Goal: Task Accomplishment & Management: Use online tool/utility

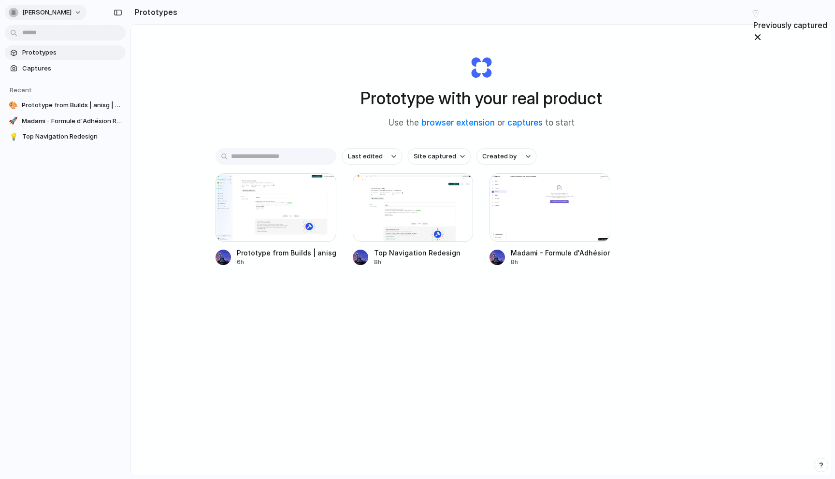
click at [32, 15] on span "[PERSON_NAME]" at bounding box center [46, 13] width 49 height 10
click at [33, 31] on span "Settings" at bounding box center [35, 34] width 27 height 10
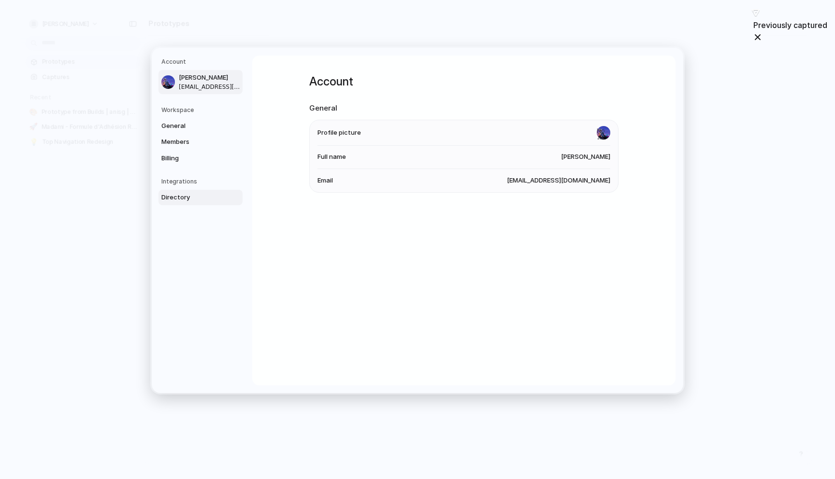
click at [174, 193] on span "Directory" at bounding box center [192, 198] width 62 height 10
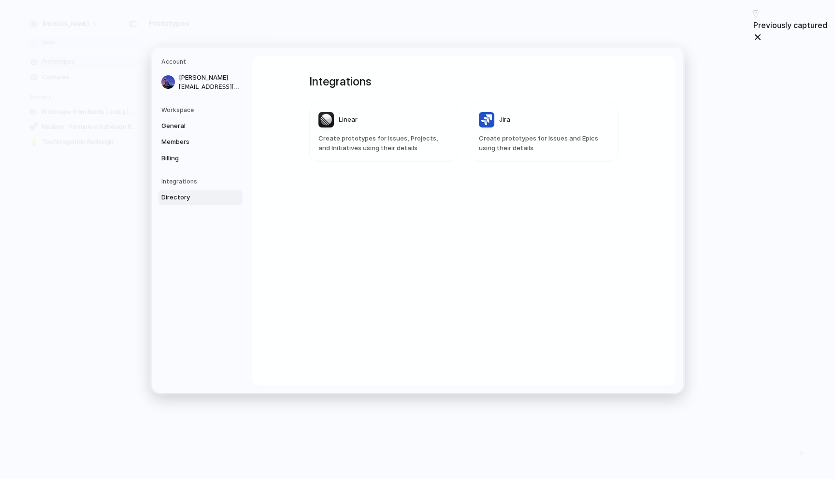
click at [371, 130] on article "Linear Create prototypes for Issues, Projects, and Initiatives using their deta…" at bounding box center [383, 132] width 149 height 59
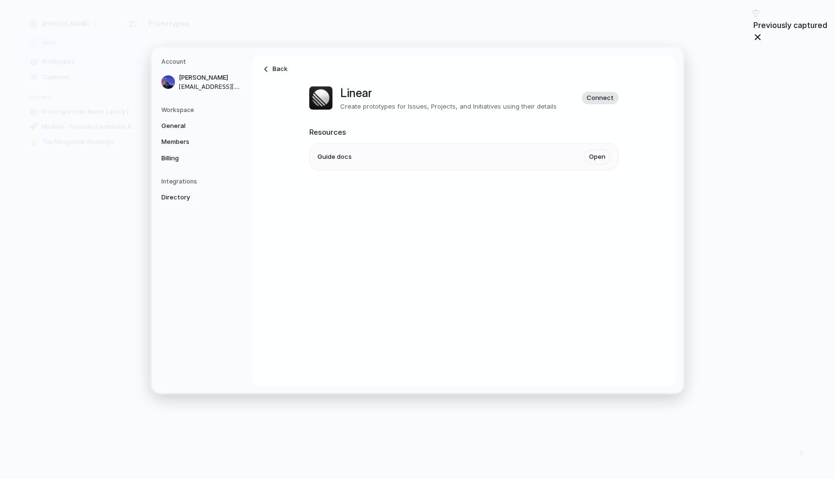
click at [602, 98] on span "Connect" at bounding box center [600, 98] width 27 height 10
click at [180, 212] on span "Linear" at bounding box center [204, 214] width 62 height 10
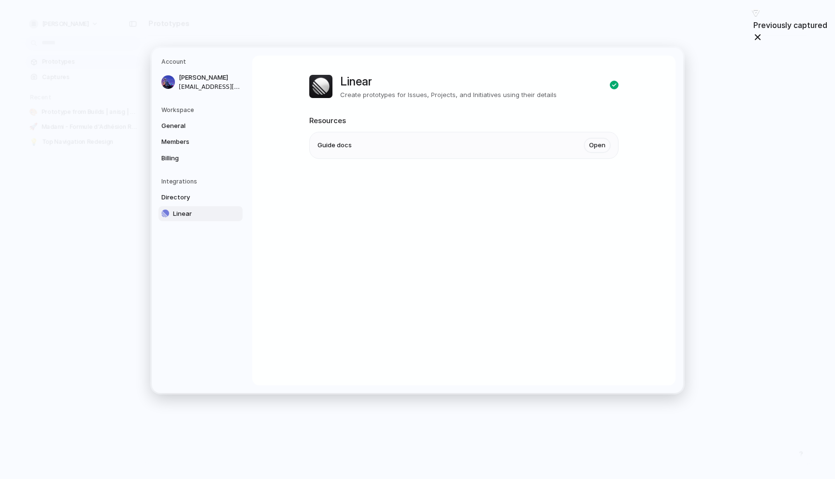
click at [180, 212] on span "Linear" at bounding box center [204, 214] width 62 height 10
click at [174, 156] on span "Billing" at bounding box center [192, 158] width 62 height 10
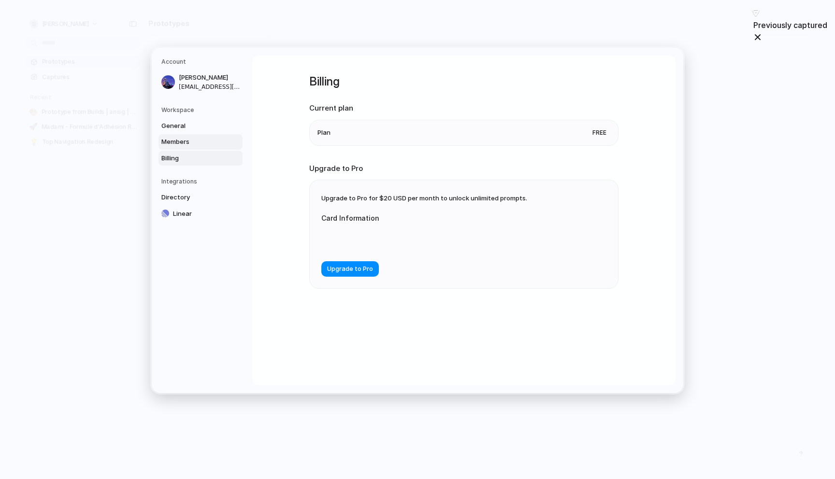
click at [174, 140] on span "Members" at bounding box center [192, 142] width 62 height 10
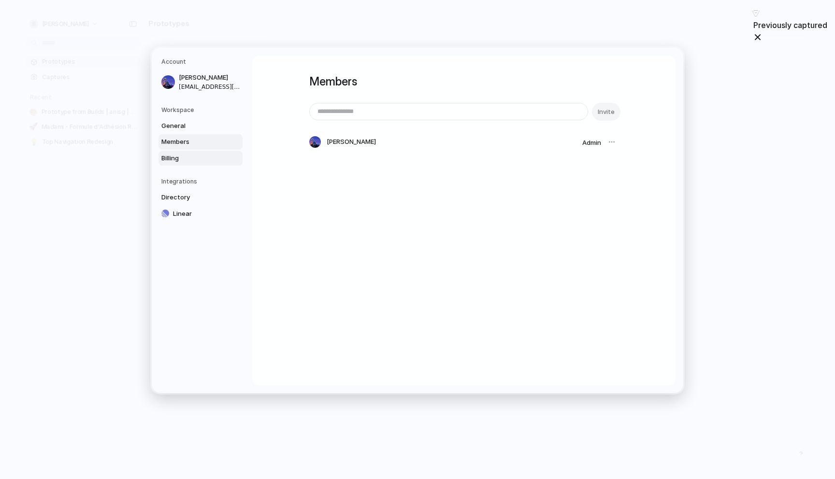
click at [172, 164] on link "Billing" at bounding box center [201, 157] width 84 height 15
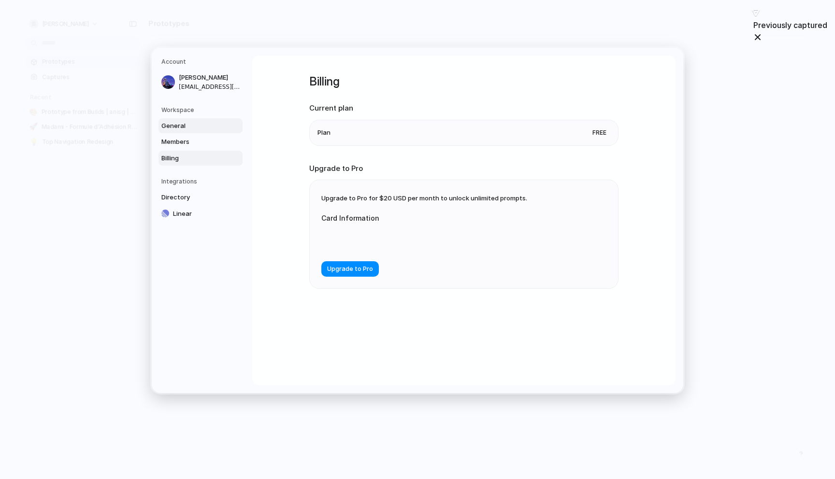
click at [178, 129] on span "General" at bounding box center [192, 126] width 62 height 10
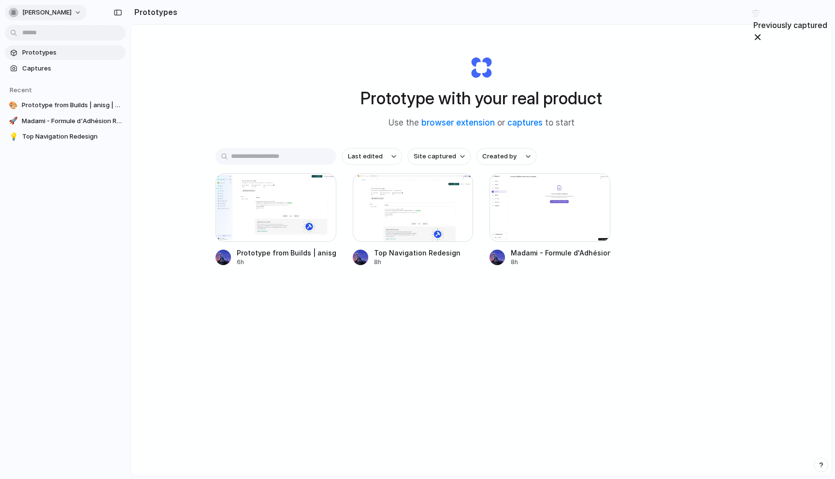
click at [31, 16] on span "[PERSON_NAME]" at bounding box center [46, 13] width 49 height 10
click at [113, 127] on li "Forest" at bounding box center [117, 126] width 57 height 15
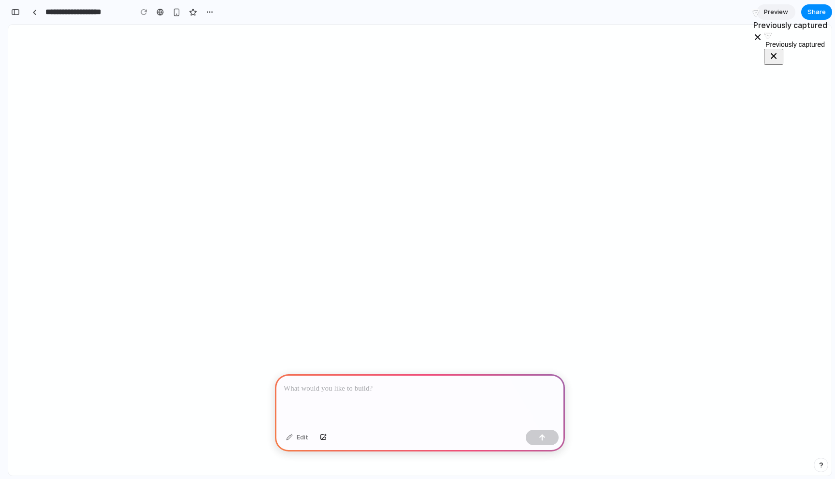
click at [772, 25] on html "Skip to content Anis Workspace Search Home Notion AI Inbox 19 Shared 💼 Workspac…" at bounding box center [420, 25] width 824 height 0
click at [31, 11] on link at bounding box center [34, 12] width 15 height 15
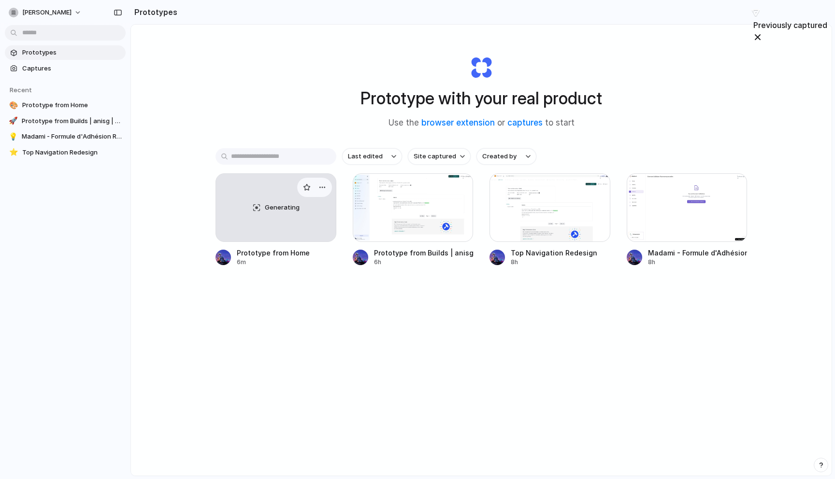
click at [278, 219] on div "Generating" at bounding box center [276, 208] width 120 height 68
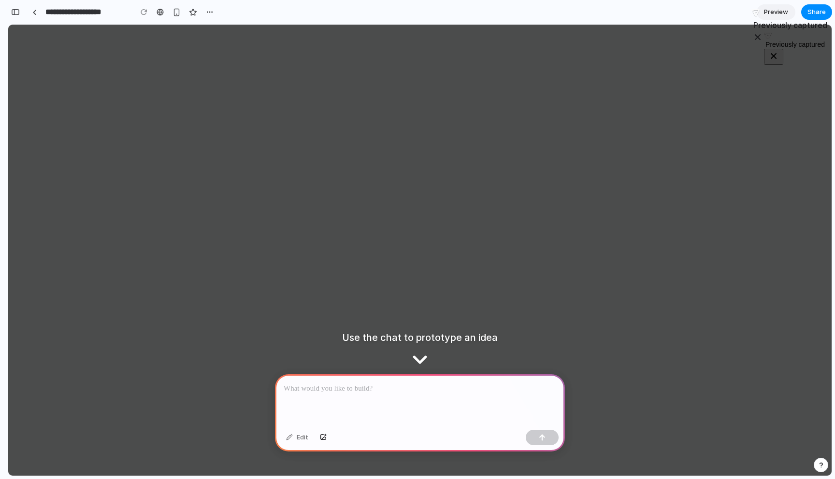
click at [357, 400] on div at bounding box center [420, 401] width 290 height 52
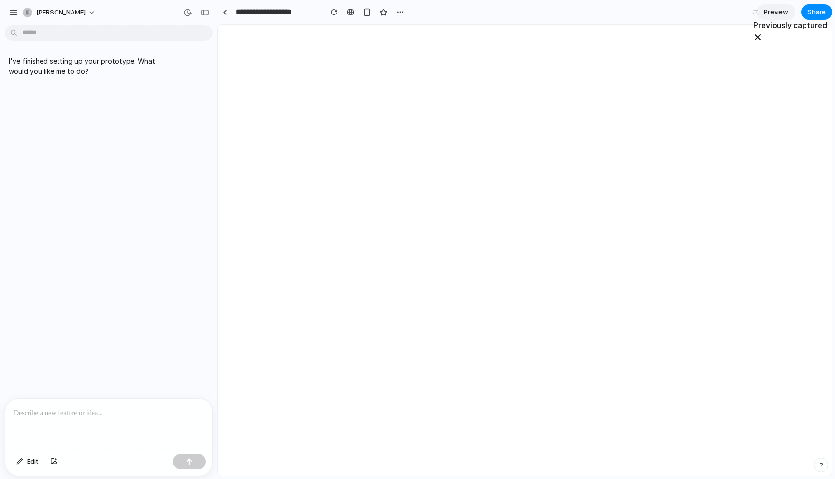
click at [83, 411] on p at bounding box center [108, 414] width 189 height 12
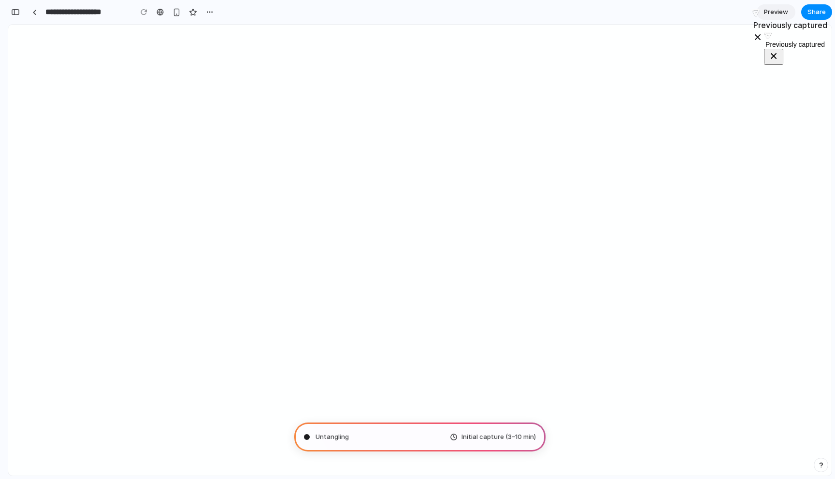
type input "**********"
